Goal: Task Accomplishment & Management: Manage account settings

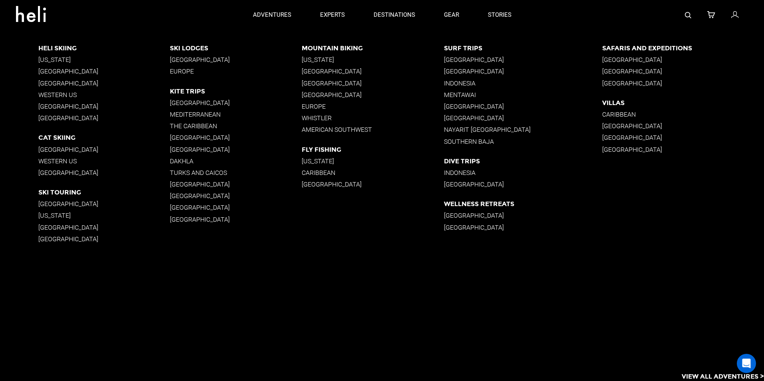
click at [57, 106] on p "[GEOGRAPHIC_DATA]" at bounding box center [104, 107] width 132 height 8
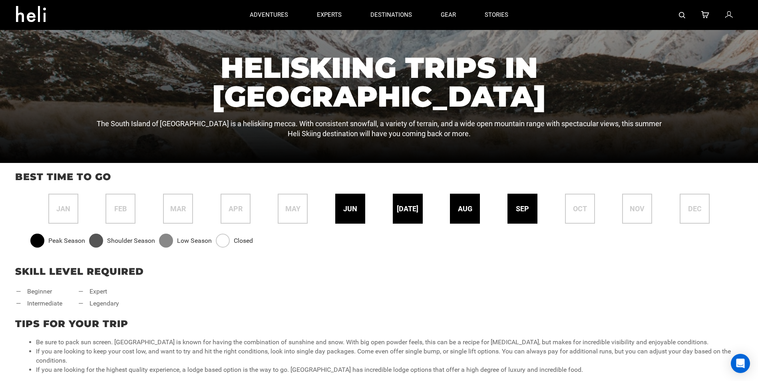
scroll to position [160, 0]
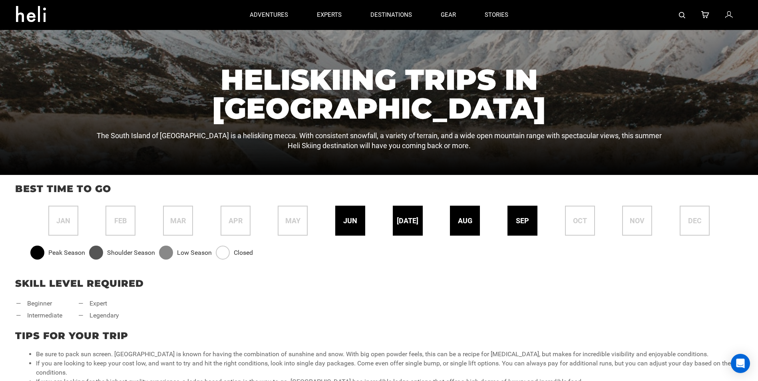
click at [405, 229] on div "[DATE]" at bounding box center [408, 221] width 30 height 30
click at [408, 225] on span "[DATE]" at bounding box center [408, 221] width 22 height 10
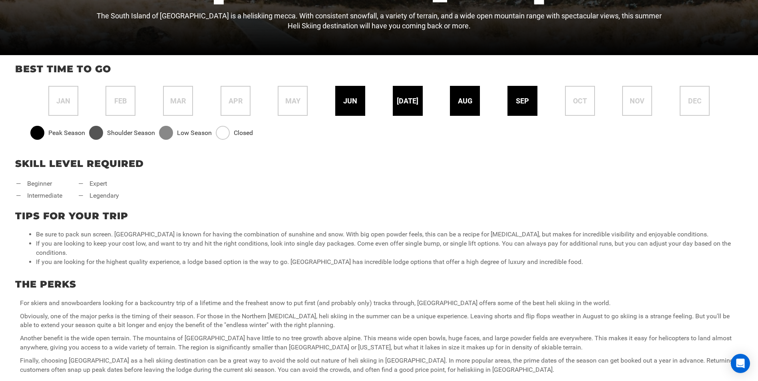
scroll to position [520, 0]
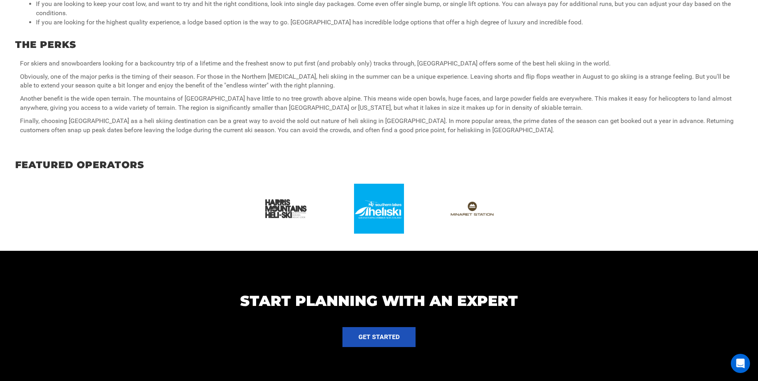
click at [286, 213] on img at bounding box center [286, 209] width 50 height 50
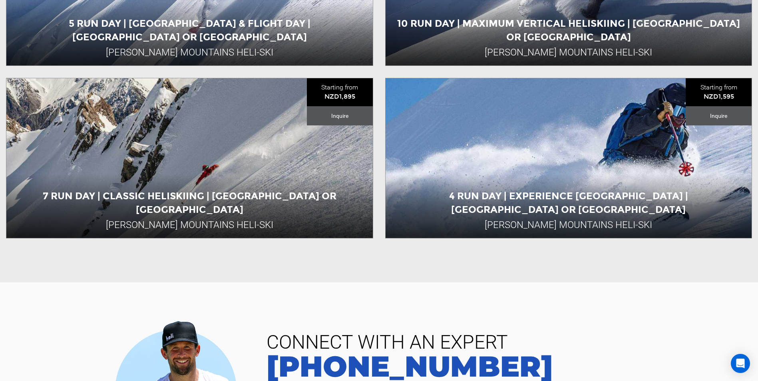
scroll to position [400, 0]
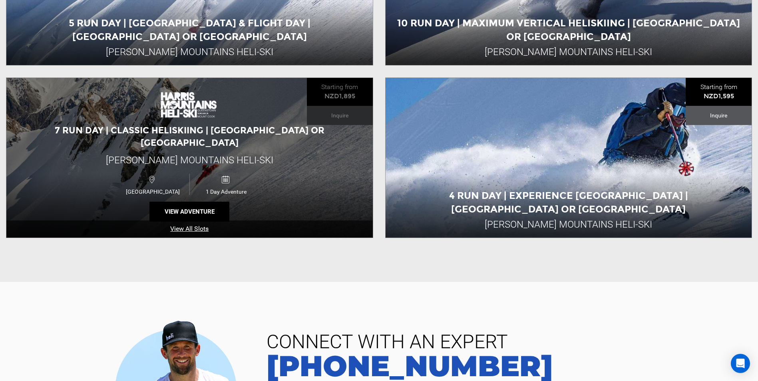
click at [197, 221] on link "View All Slots" at bounding box center [189, 229] width 367 height 17
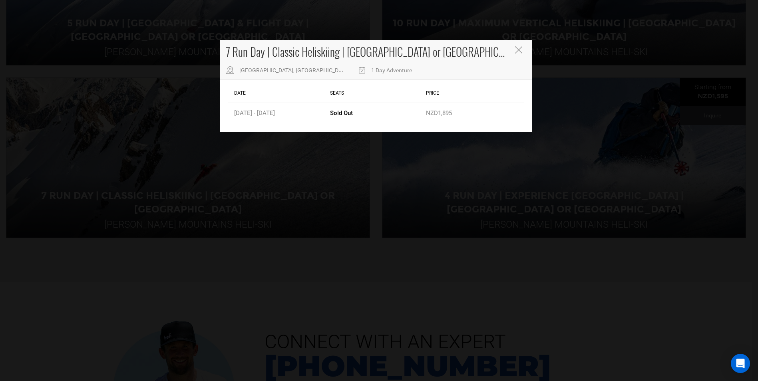
click at [519, 52] on icon "Close" at bounding box center [518, 49] width 7 height 7
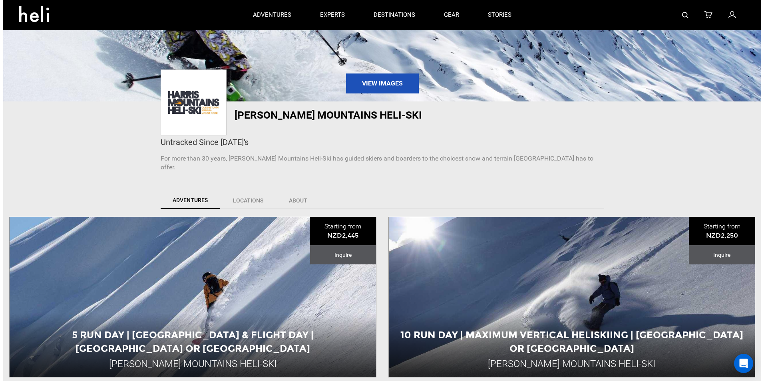
scroll to position [80, 0]
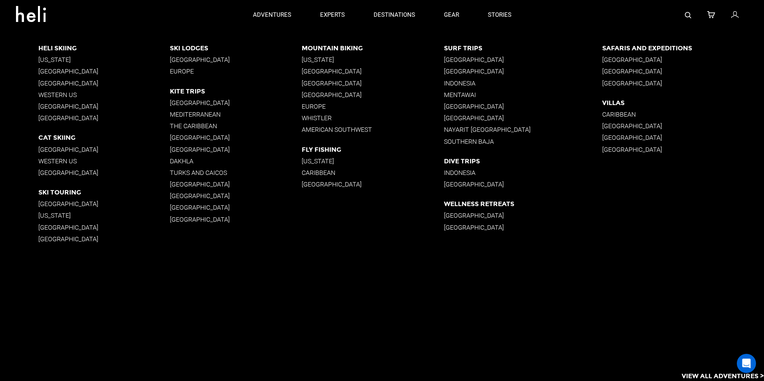
click at [56, 158] on p "Western US" at bounding box center [104, 162] width 132 height 8
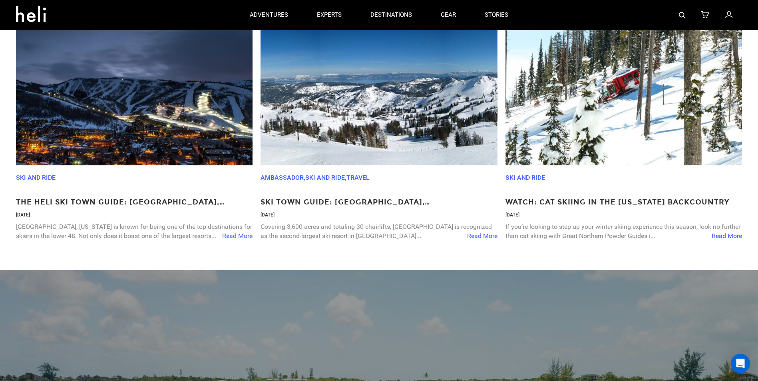
scroll to position [1000, 0]
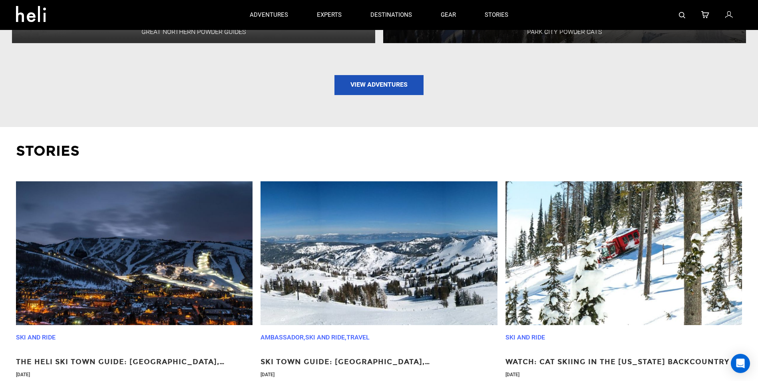
click at [626, 264] on img at bounding box center [624, 254] width 237 height 144
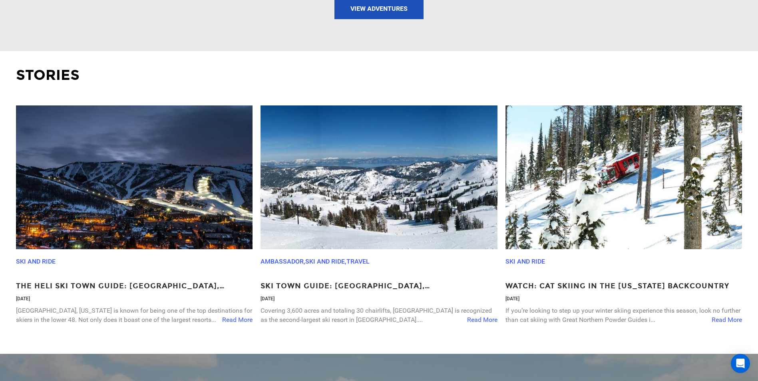
scroll to position [1159, 0]
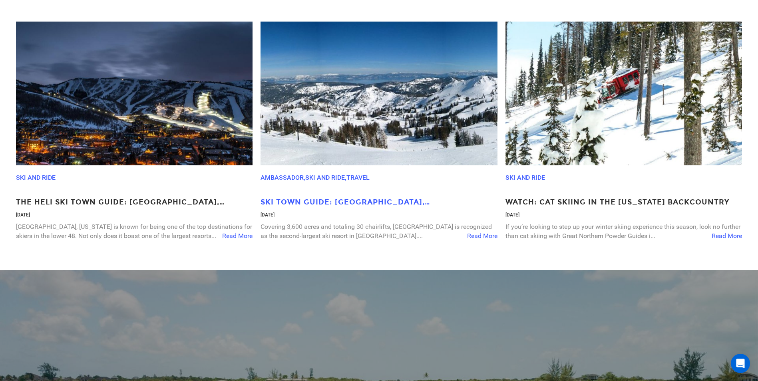
click at [345, 198] on p "Ski Town Guide: [GEOGRAPHIC_DATA], [GEOGRAPHIC_DATA]" at bounding box center [379, 203] width 237 height 10
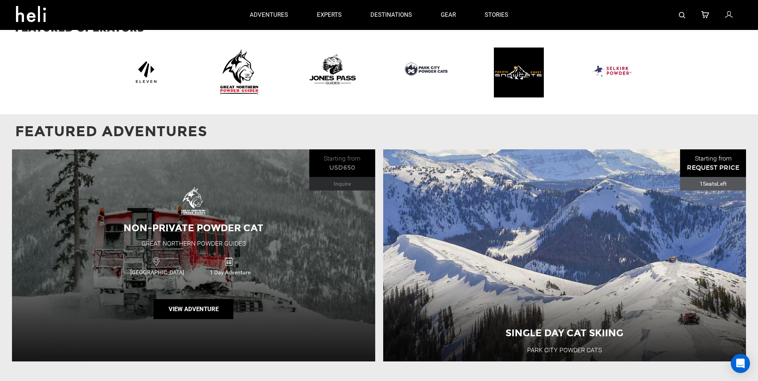
scroll to position [680, 0]
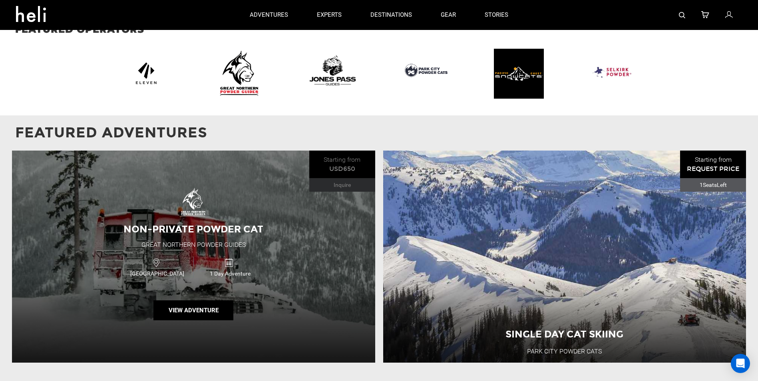
click at [252, 257] on div "1 Day Adventure" at bounding box center [230, 267] width 73 height 21
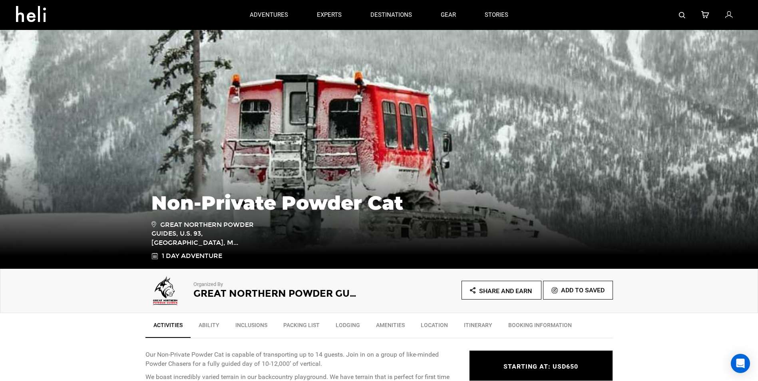
click at [439, 325] on link "Location" at bounding box center [434, 327] width 43 height 20
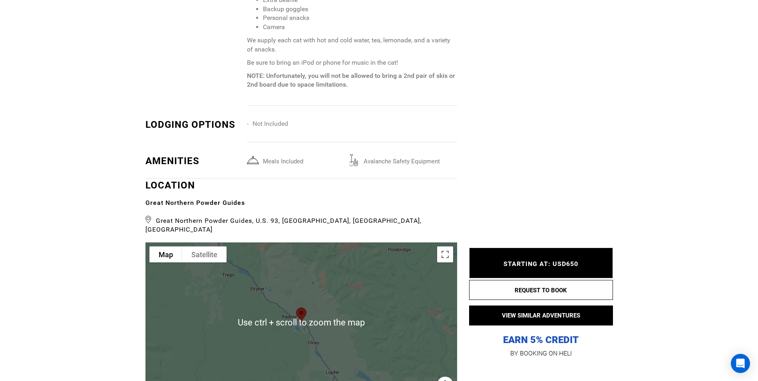
scroll to position [955, 0]
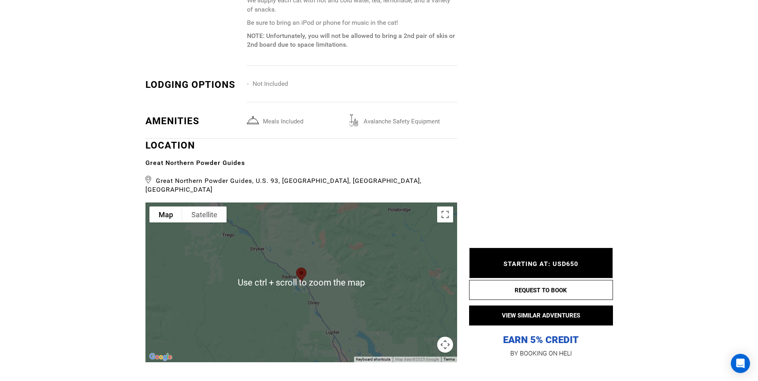
click at [444, 337] on button "Map camera controls" at bounding box center [445, 345] width 16 height 16
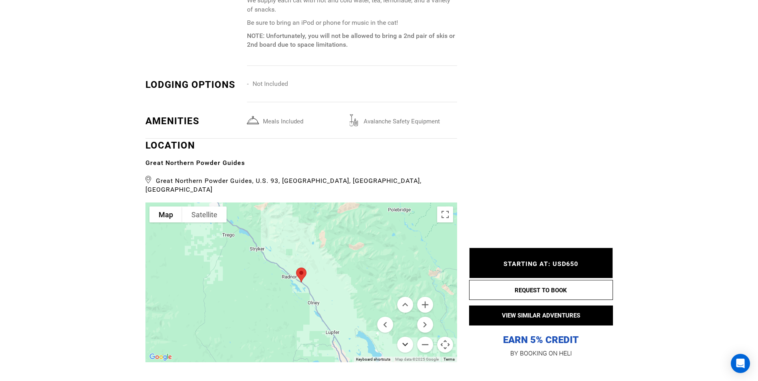
click at [403, 337] on button "Move down" at bounding box center [405, 345] width 16 height 16
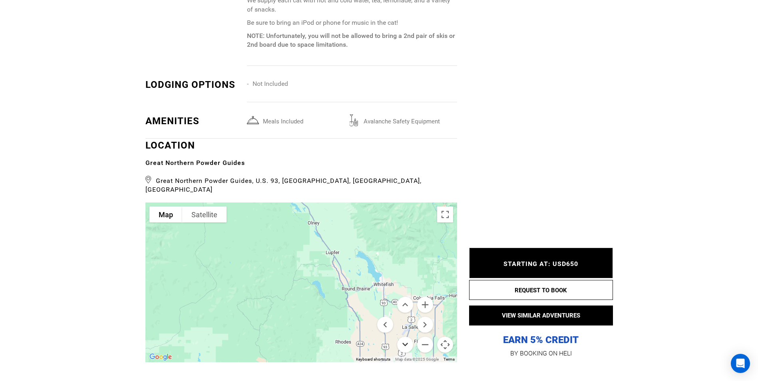
click at [403, 337] on button "Move down" at bounding box center [405, 345] width 16 height 16
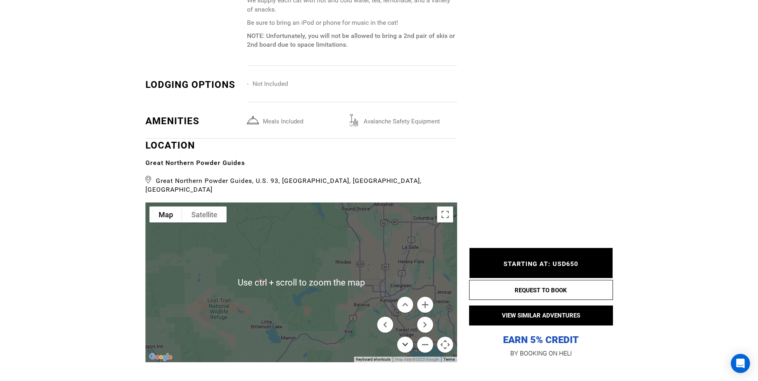
scroll to position [995, 0]
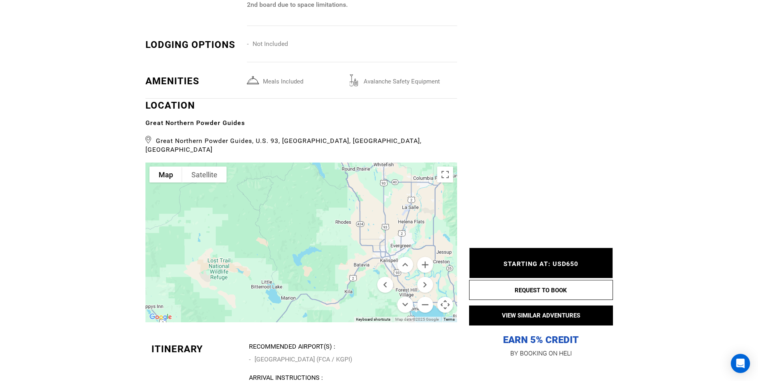
click at [445, 298] on button "Map camera controls" at bounding box center [445, 305] width 16 height 16
click at [445, 167] on button "Toggle fullscreen view" at bounding box center [445, 175] width 16 height 16
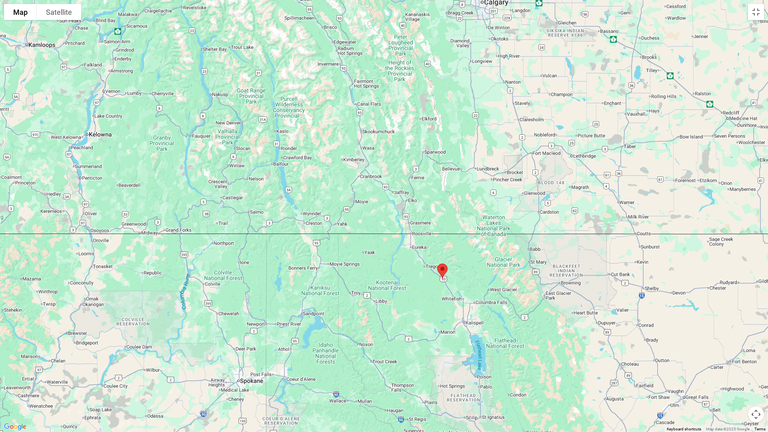
drag, startPoint x: 282, startPoint y: 188, endPoint x: 367, endPoint y: 271, distance: 119.0
click at [367, 271] on div at bounding box center [384, 216] width 768 height 432
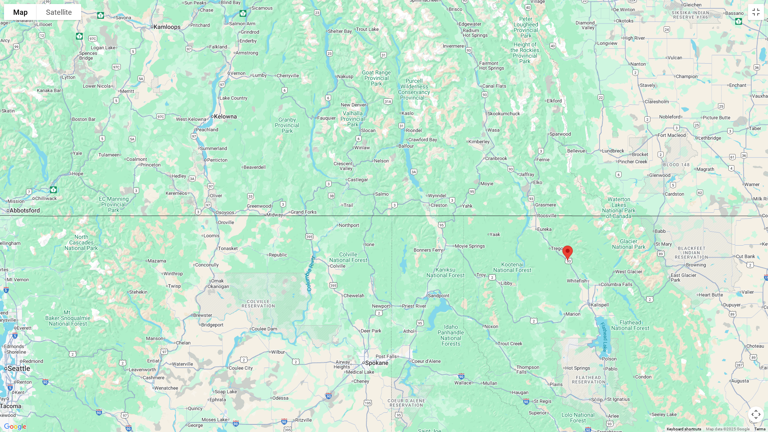
drag, startPoint x: 247, startPoint y: 238, endPoint x: 373, endPoint y: 220, distance: 127.6
click at [373, 220] on div at bounding box center [384, 216] width 768 height 432
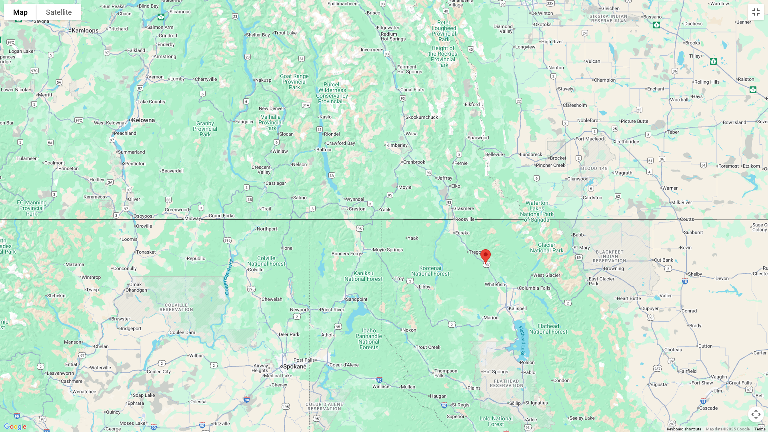
drag, startPoint x: 419, startPoint y: 232, endPoint x: 332, endPoint y: 237, distance: 87.3
click at [332, 237] on div at bounding box center [384, 216] width 768 height 432
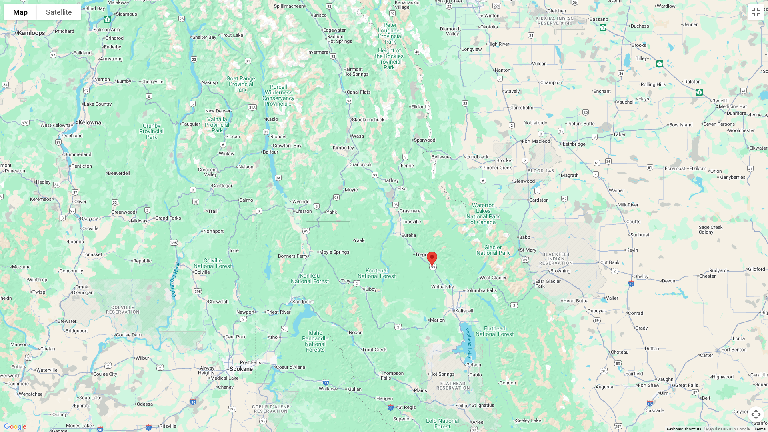
drag, startPoint x: 411, startPoint y: 247, endPoint x: 355, endPoint y: 249, distance: 55.6
click at [355, 249] on div at bounding box center [384, 216] width 768 height 432
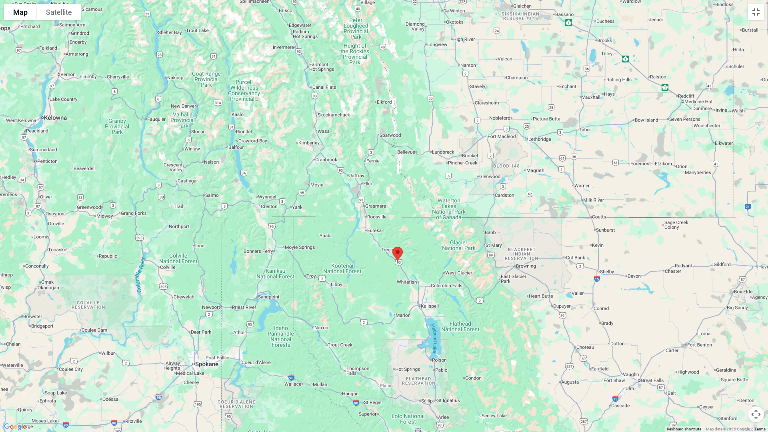
drag, startPoint x: 439, startPoint y: 247, endPoint x: 411, endPoint y: 242, distance: 28.0
click at [411, 242] on div at bounding box center [384, 216] width 768 height 432
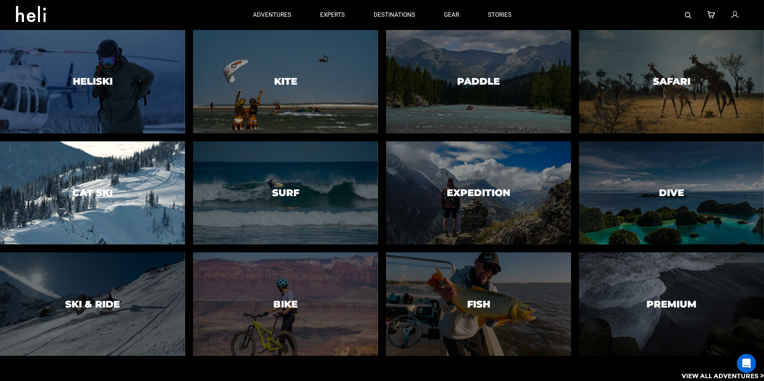
click at [116, 189] on div at bounding box center [92, 193] width 189 height 106
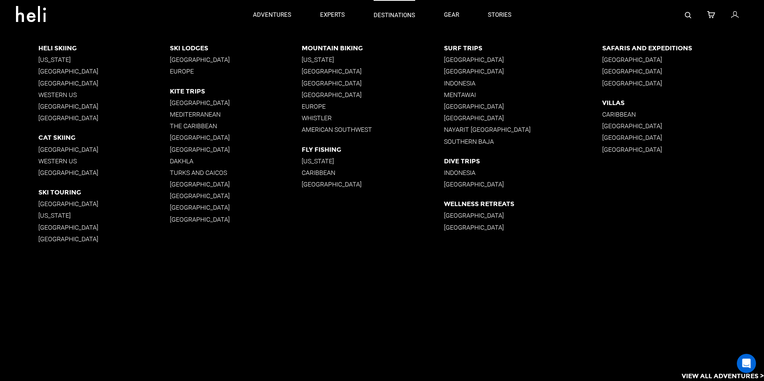
click at [387, 12] on p "destinations" at bounding box center [395, 15] width 42 height 8
click at [65, 151] on p "[GEOGRAPHIC_DATA]" at bounding box center [104, 150] width 132 height 8
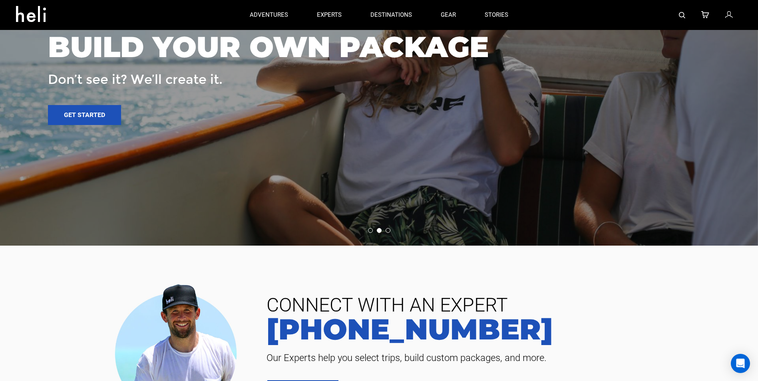
scroll to position [1448, 0]
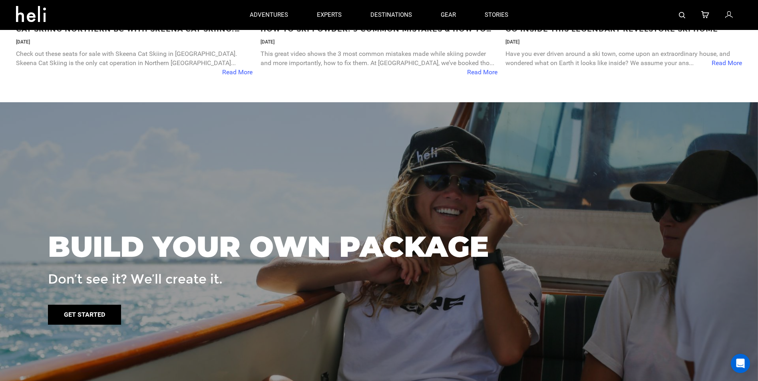
click at [90, 316] on link "Get started" at bounding box center [84, 315] width 73 height 20
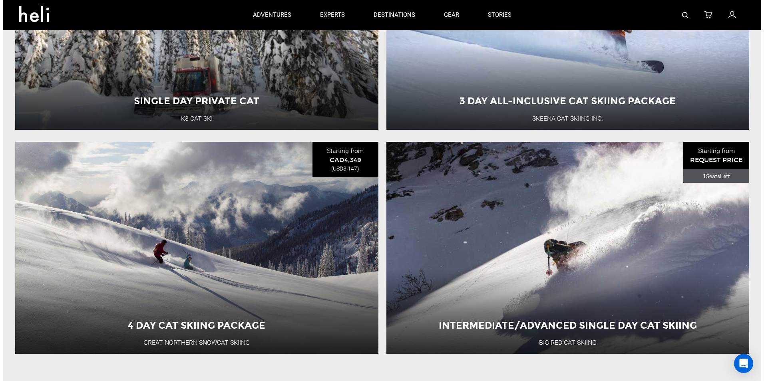
scroll to position [728, 0]
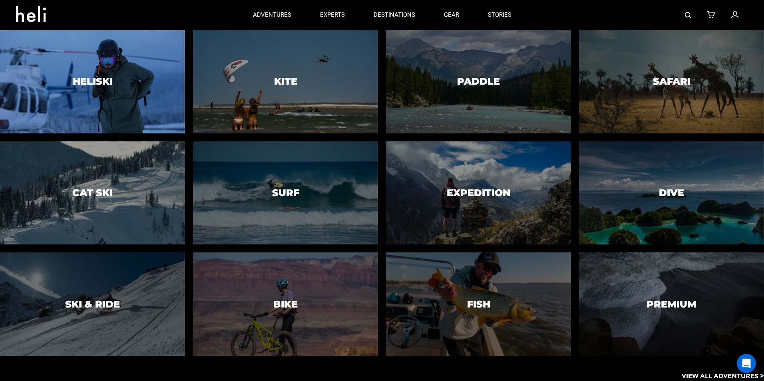
click at [95, 71] on div at bounding box center [92, 82] width 189 height 106
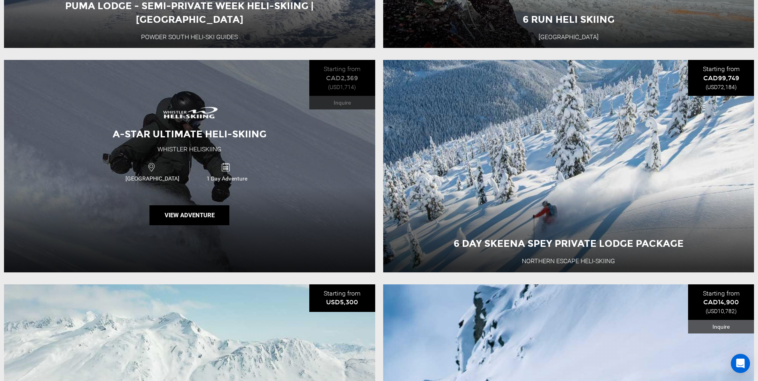
scroll to position [2359, 0]
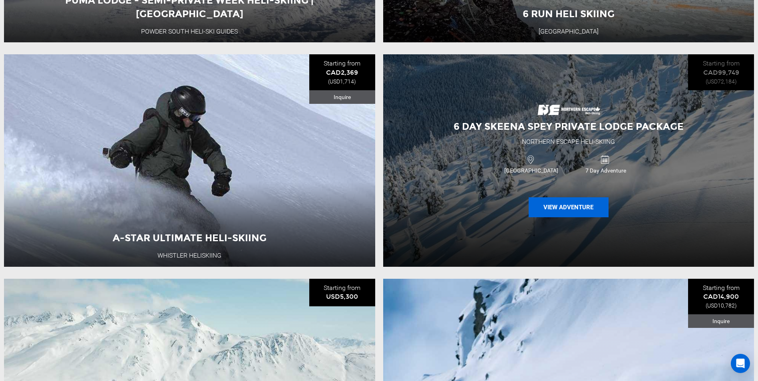
click at [553, 217] on button "View Adventure" at bounding box center [569, 208] width 80 height 20
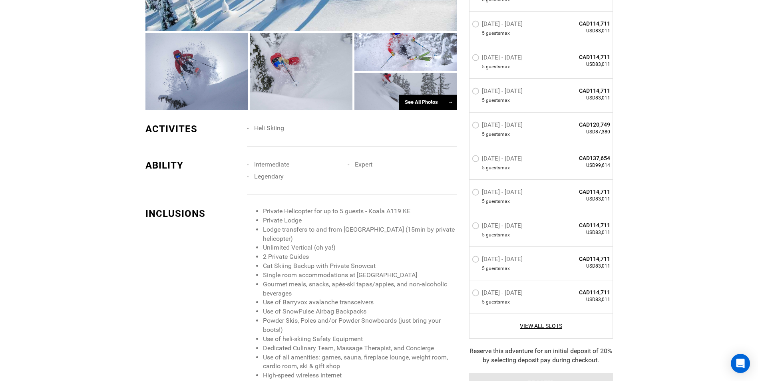
scroll to position [720, 0]
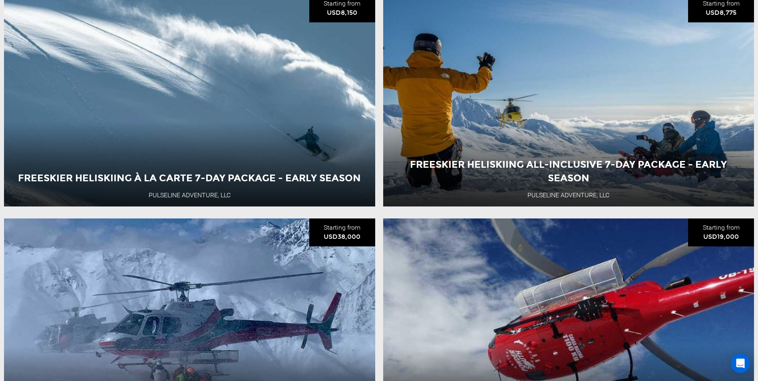
scroll to position [2886, 0]
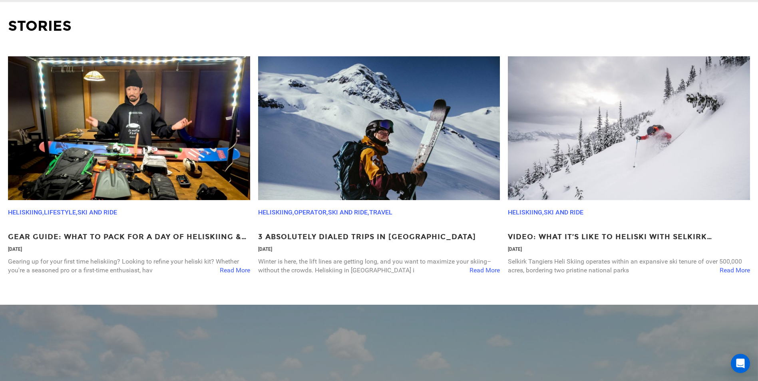
click at [180, 172] on img at bounding box center [129, 128] width 242 height 144
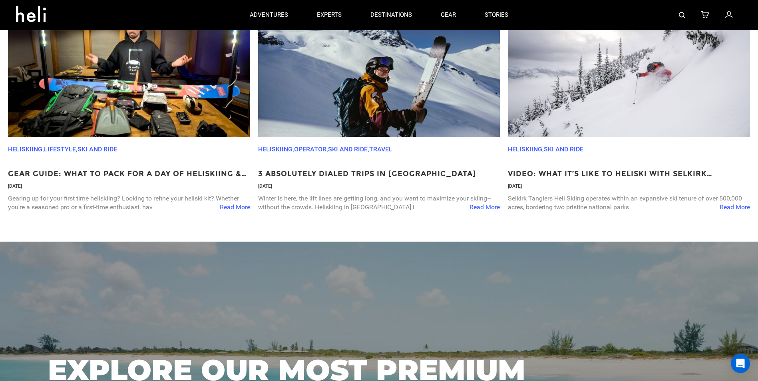
scroll to position [2829, 0]
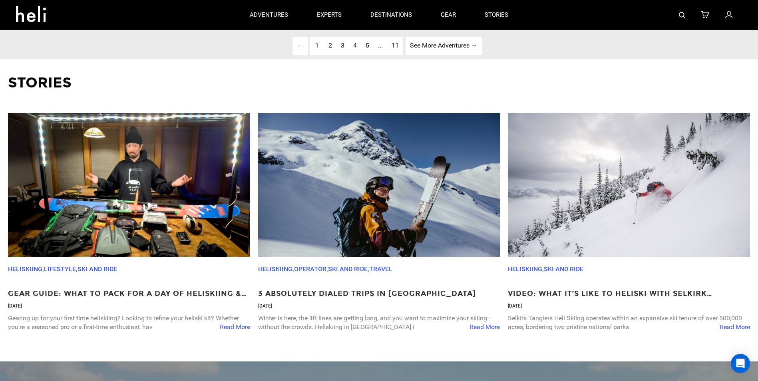
click at [727, 16] on icon at bounding box center [729, 15] width 7 height 10
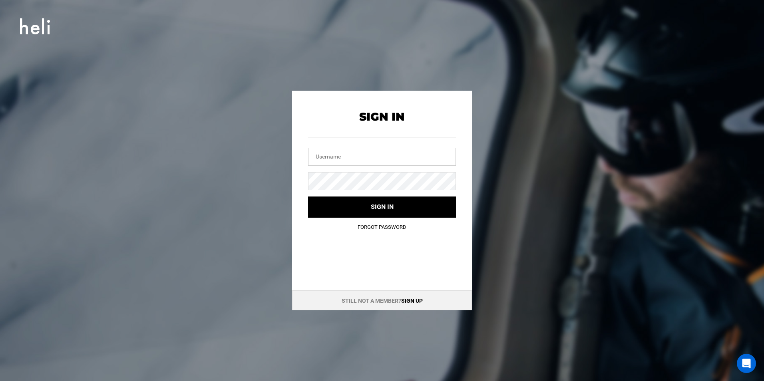
type input "[PERSON_NAME][EMAIL_ADDRESS][DOMAIN_NAME]"
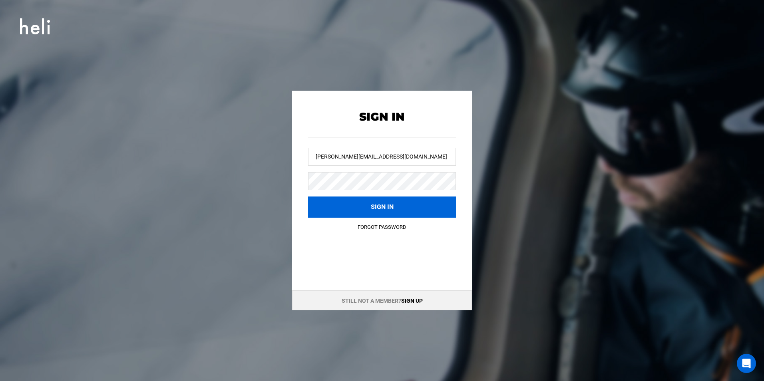
click at [359, 209] on button "Sign in" at bounding box center [382, 207] width 148 height 21
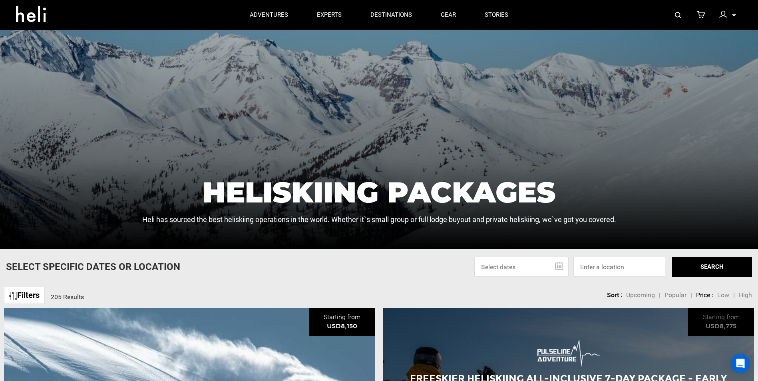
scroll to position [80, 0]
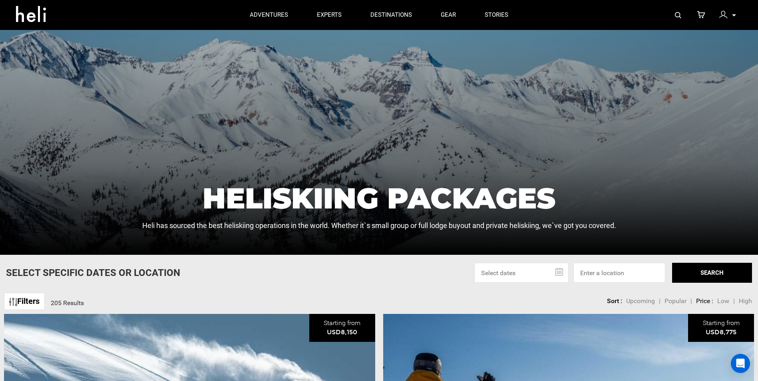
click at [733, 14] on p at bounding box center [734, 15] width 5 height 9
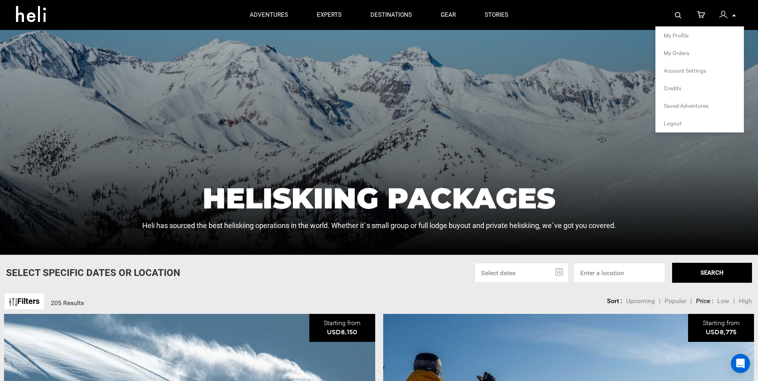
click at [674, 36] on span "My Profile" at bounding box center [676, 35] width 25 height 6
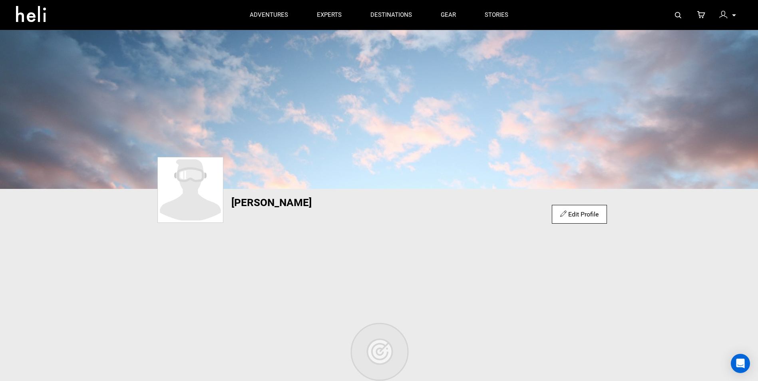
click at [722, 16] on img at bounding box center [724, 15] width 8 height 8
click at [734, 16] on icon at bounding box center [734, 15] width 4 height 2
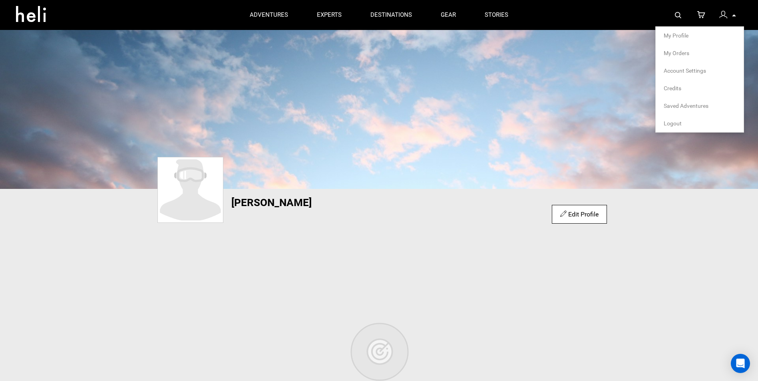
click at [668, 86] on link "Credits" at bounding box center [700, 88] width 72 height 8
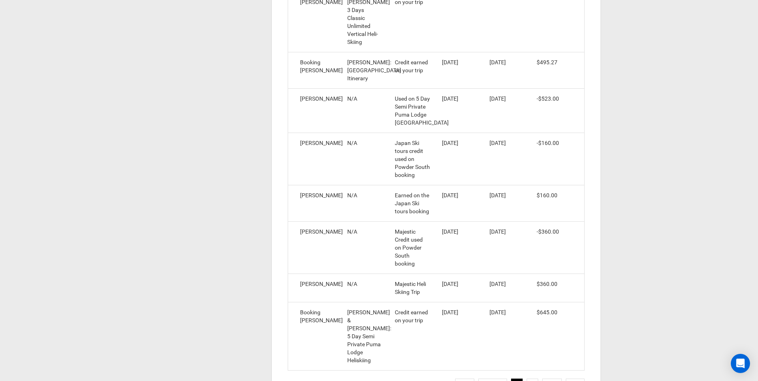
scroll to position [360, 0]
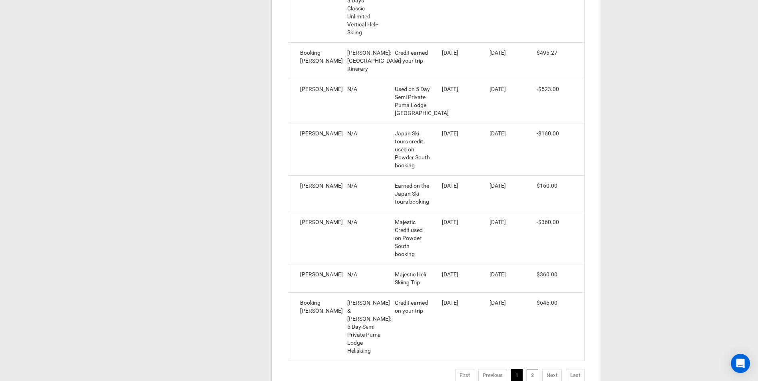
click at [534, 369] on link "2" at bounding box center [533, 375] width 12 height 13
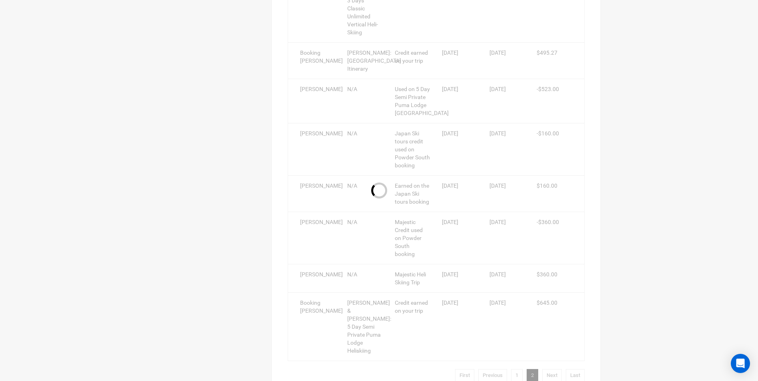
scroll to position [0, 0]
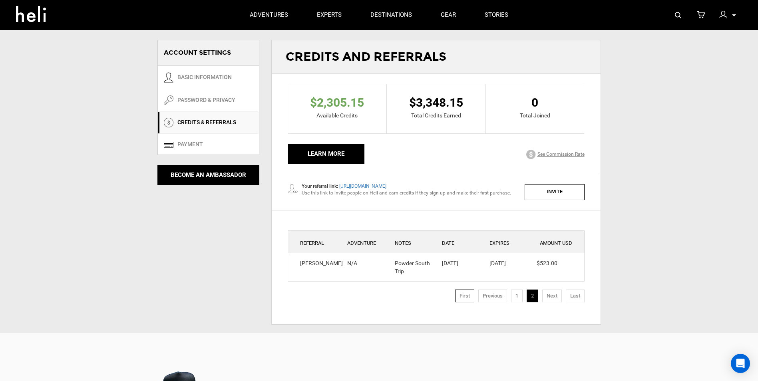
click at [458, 297] on link "First" at bounding box center [464, 296] width 19 height 13
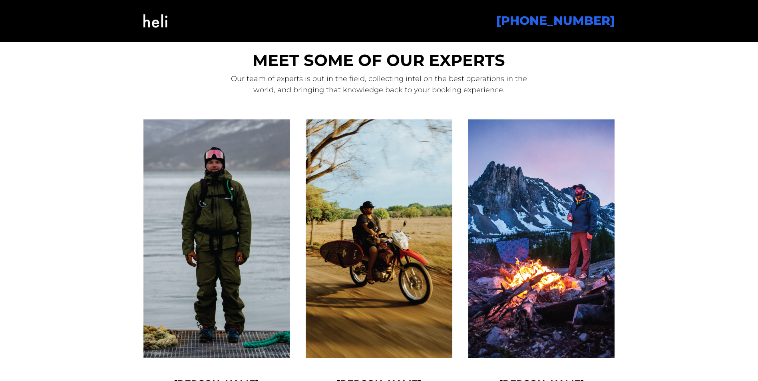
scroll to position [440, 0]
